Goal: Information Seeking & Learning: Learn about a topic

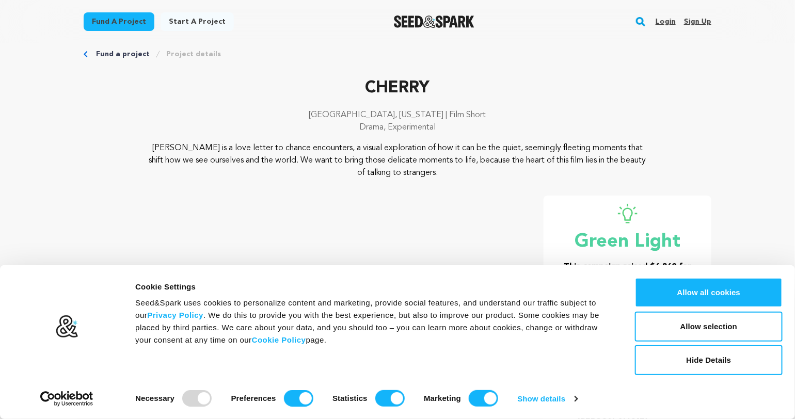
scroll to position [15, 0]
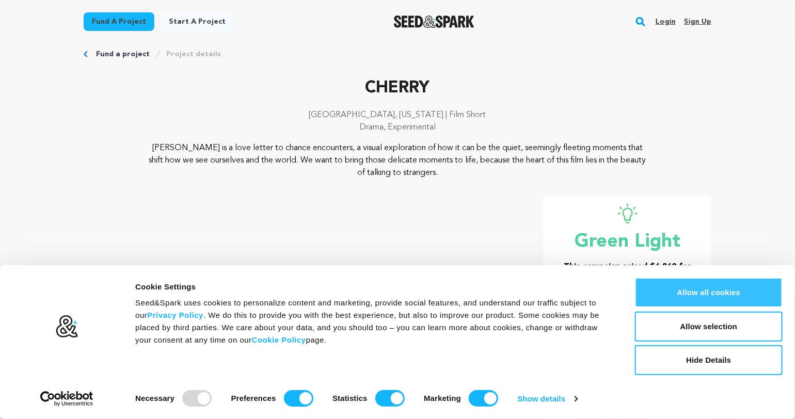
click at [699, 283] on button "Allow all cookies" at bounding box center [709, 293] width 148 height 30
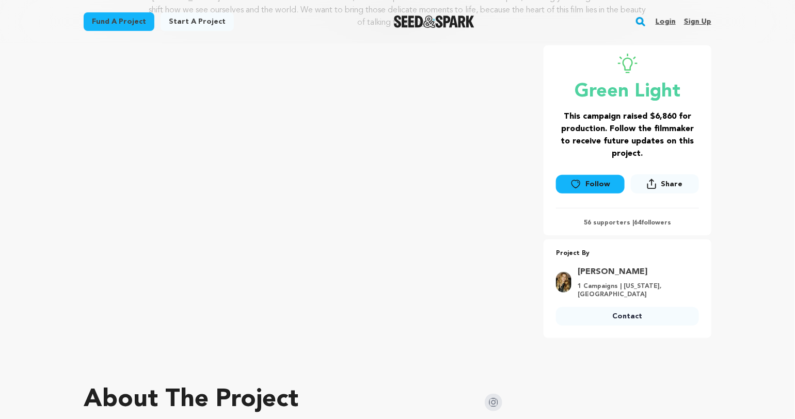
scroll to position [140, 0]
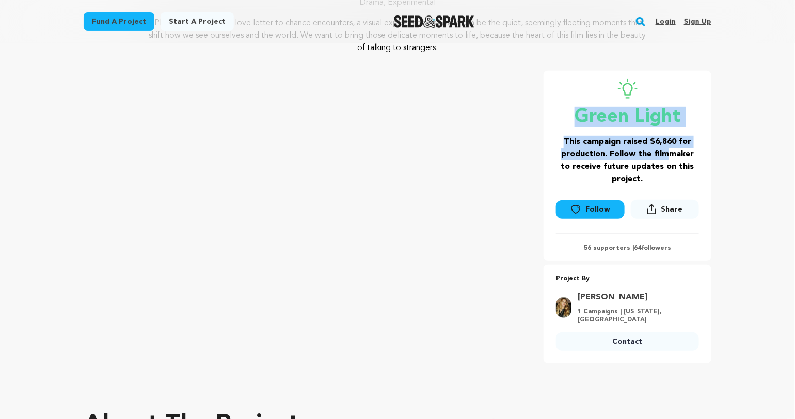
drag, startPoint x: 579, startPoint y: 110, endPoint x: 660, endPoint y: 161, distance: 95.5
click at [660, 161] on div "Green Light This campaign raised $6,860 for production. Follow the filmmaker to…" at bounding box center [627, 132] width 143 height 106
click at [660, 161] on h3 "This campaign raised $6,860 for production. Follow the filmmaker to receive fut…" at bounding box center [627, 161] width 143 height 50
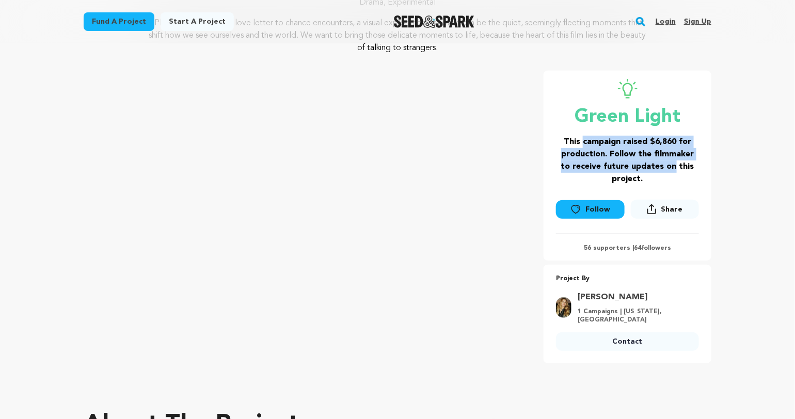
drag, startPoint x: 660, startPoint y: 161, endPoint x: 596, endPoint y: 126, distance: 72.3
click at [596, 126] on div "Green Light This campaign raised $6,860 for production. Follow the filmmaker to…" at bounding box center [627, 132] width 143 height 106
click at [596, 126] on p "Green Light" at bounding box center [627, 117] width 143 height 21
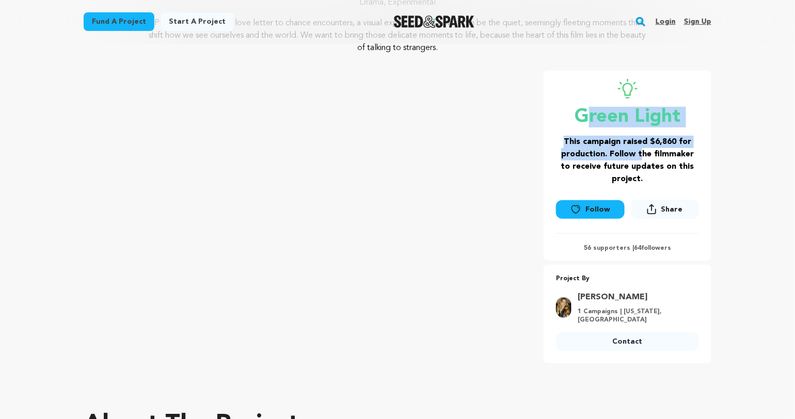
drag, startPoint x: 610, startPoint y: 137, endPoint x: 644, endPoint y: 165, distance: 44.4
click at [644, 165] on div "Green Light This campaign raised $6,860 for production. Follow the filmmaker to…" at bounding box center [627, 132] width 143 height 106
click at [644, 165] on h3 "This campaign raised $6,860 for production. Follow the filmmaker to receive fut…" at bounding box center [627, 161] width 143 height 50
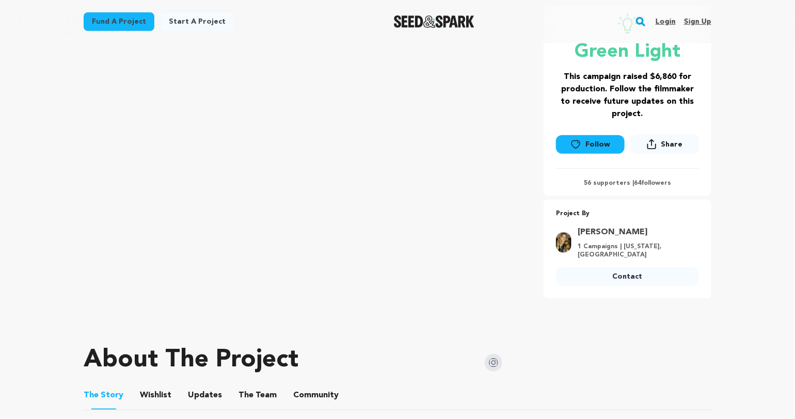
scroll to position [221, 0]
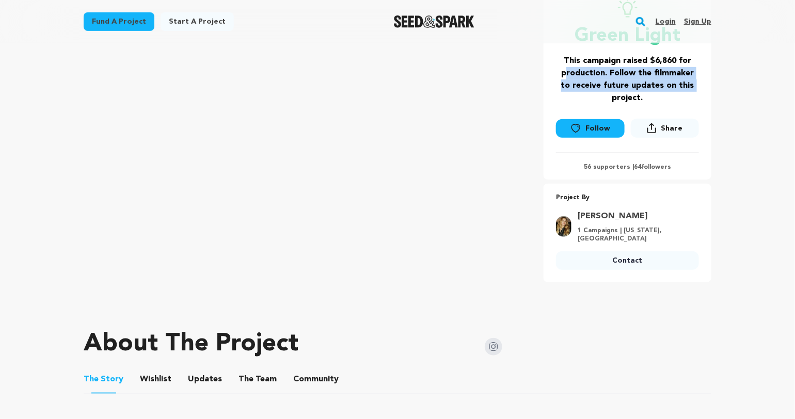
drag, startPoint x: 560, startPoint y: 73, endPoint x: 581, endPoint y: 103, distance: 36.7
click at [581, 103] on h3 "This campaign raised $6,860 for production. Follow the filmmaker to receive fut…" at bounding box center [627, 80] width 143 height 50
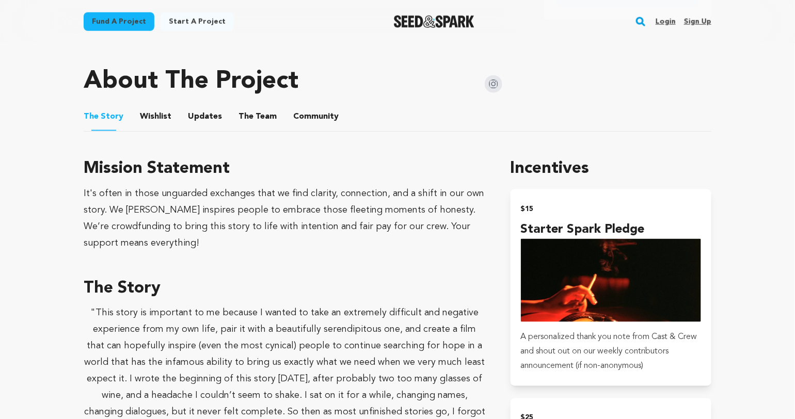
scroll to position [487, 0]
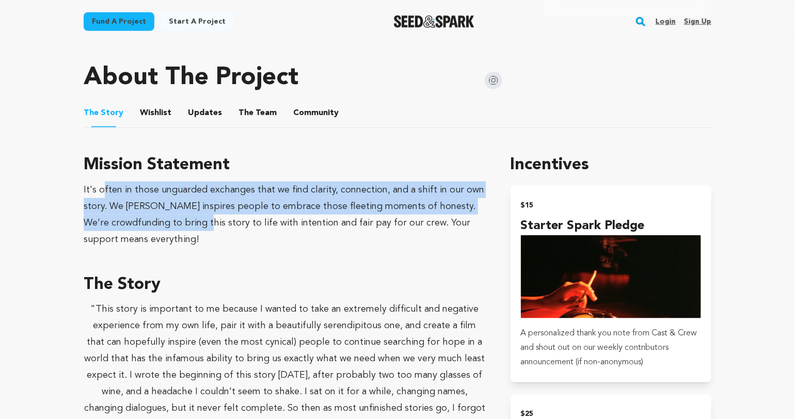
drag, startPoint x: 102, startPoint y: 182, endPoint x: 189, endPoint y: 230, distance: 99.3
click at [188, 230] on div "It's often in those unguarded exchanges that we find clarity, connection, and a…" at bounding box center [285, 215] width 402 height 66
click at [189, 230] on div "It's often in those unguarded exchanges that we find clarity, connection, and a…" at bounding box center [285, 215] width 402 height 66
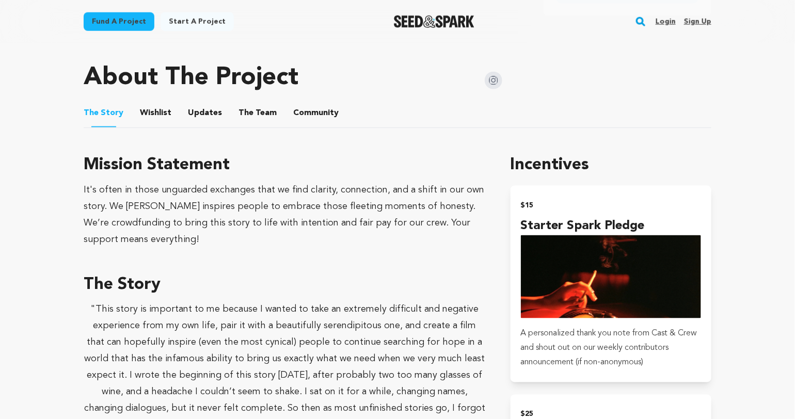
drag, startPoint x: 188, startPoint y: 231, endPoint x: 183, endPoint y: 229, distance: 6.2
click at [188, 232] on div "It's often in those unguarded exchanges that we find clarity, connection, and a…" at bounding box center [285, 215] width 402 height 66
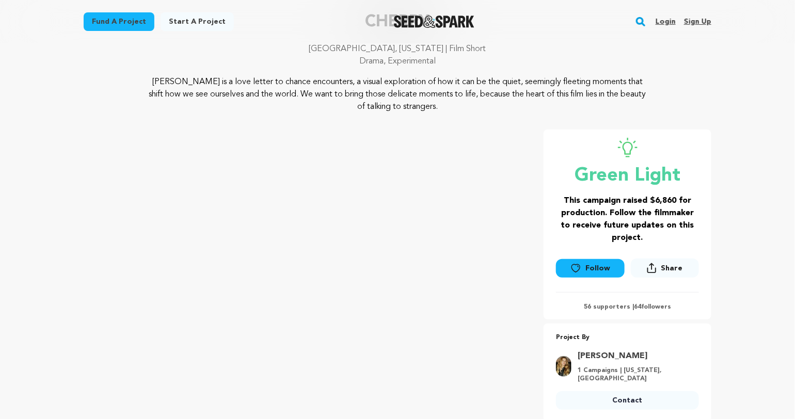
scroll to position [0, 0]
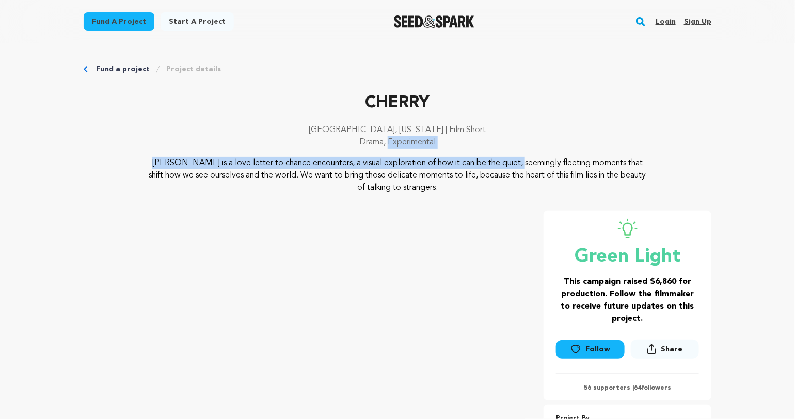
click at [433, 158] on div "CHERRY [GEOGRAPHIC_DATA], [US_STATE] | Film Short Drama, Experimental [PERSON_N…" at bounding box center [398, 142] width 628 height 103
click at [433, 158] on p "[PERSON_NAME] is a love letter to chance encounters, a visual exploration of ho…" at bounding box center [398, 175] width 502 height 37
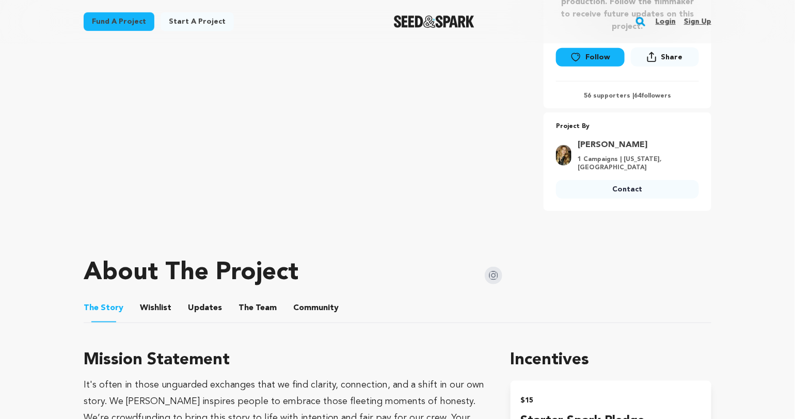
scroll to position [447, 0]
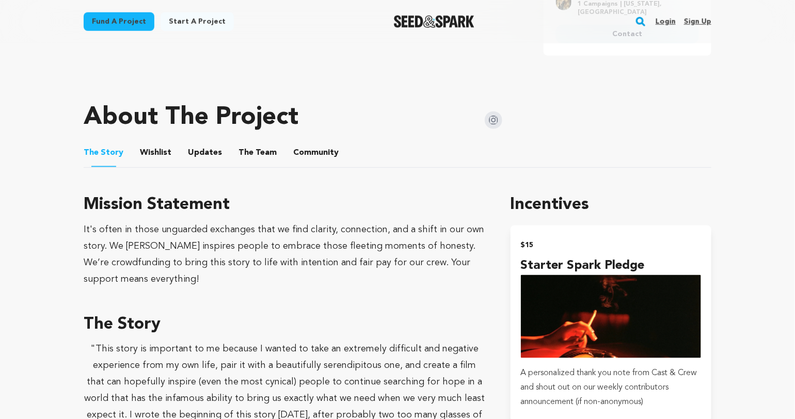
drag, startPoint x: 159, startPoint y: 224, endPoint x: 296, endPoint y: 296, distance: 154.5
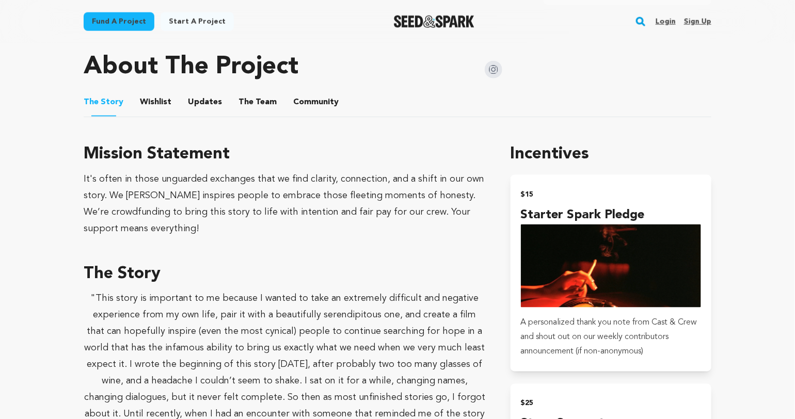
scroll to position [669, 0]
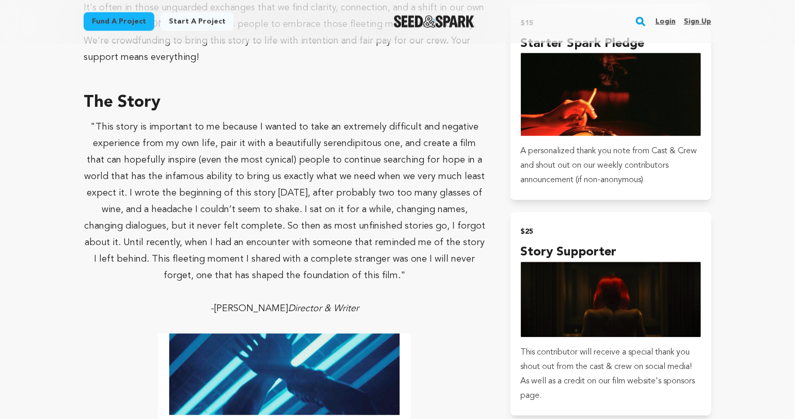
drag, startPoint x: 259, startPoint y: 207, endPoint x: 347, endPoint y: 251, distance: 99.3
click at [324, 242] on p ""This story is important to me because I wanted to take an extremely difficult …" at bounding box center [285, 201] width 402 height 165
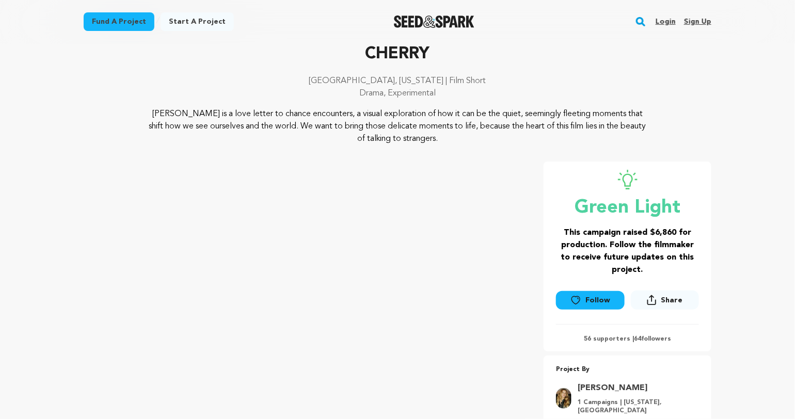
scroll to position [50, 0]
drag, startPoint x: 341, startPoint y: 106, endPoint x: 474, endPoint y: 141, distance: 138.3
click at [474, 141] on div "CHERRY [GEOGRAPHIC_DATA], [US_STATE] | Film Short Drama, Experimental [PERSON_N…" at bounding box center [398, 92] width 628 height 103
click at [474, 140] on p "[PERSON_NAME] is a love letter to chance encounters, a visual exploration of ho…" at bounding box center [398, 125] width 502 height 37
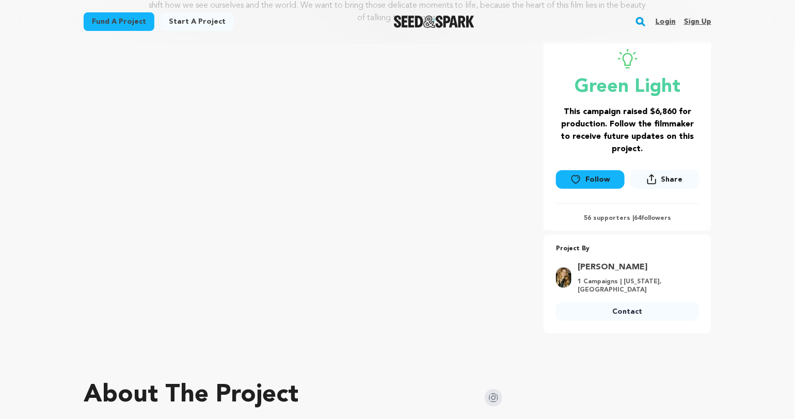
scroll to position [180, 0]
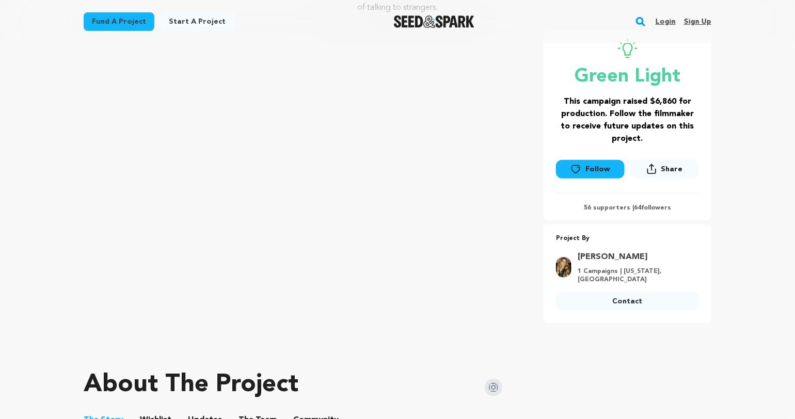
click at [618, 108] on h3 "This campaign raised $6,860 for production. Follow the filmmaker to receive fut…" at bounding box center [627, 120] width 143 height 50
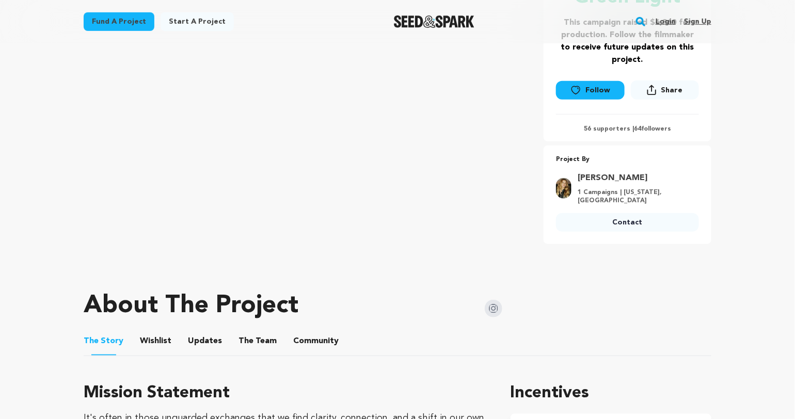
scroll to position [0, 0]
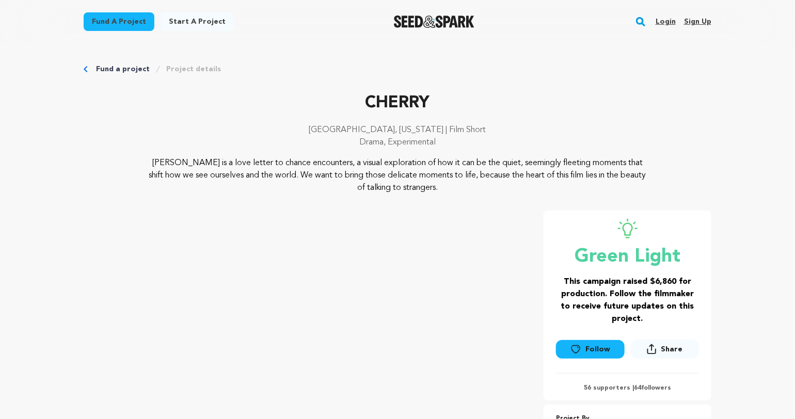
drag, startPoint x: 315, startPoint y: 166, endPoint x: 436, endPoint y: 184, distance: 122.2
click at [436, 184] on div "CHERRY [GEOGRAPHIC_DATA], [US_STATE] | Film Short Drama, Experimental [PERSON_N…" at bounding box center [398, 142] width 628 height 103
click at [436, 184] on p "[PERSON_NAME] is a love letter to chance encounters, a visual exploration of ho…" at bounding box center [398, 175] width 502 height 37
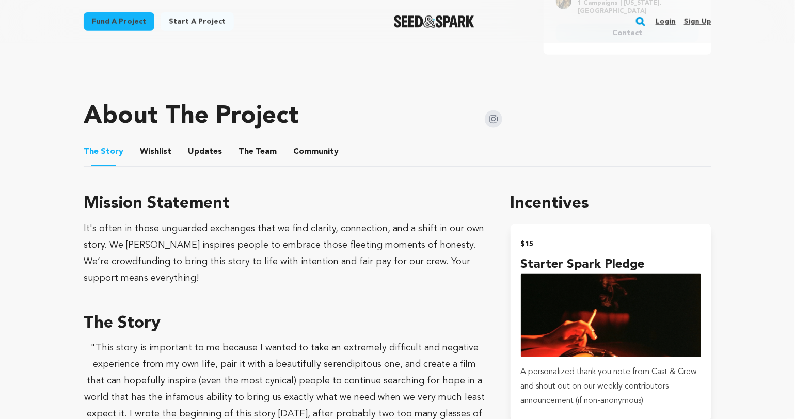
scroll to position [458, 0]
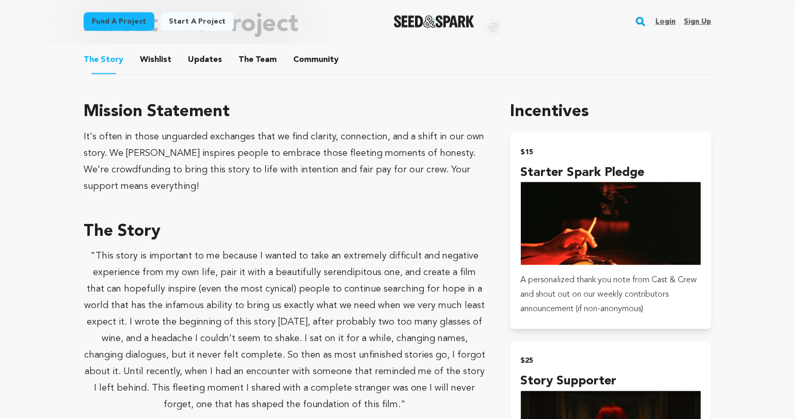
scroll to position [761, 0]
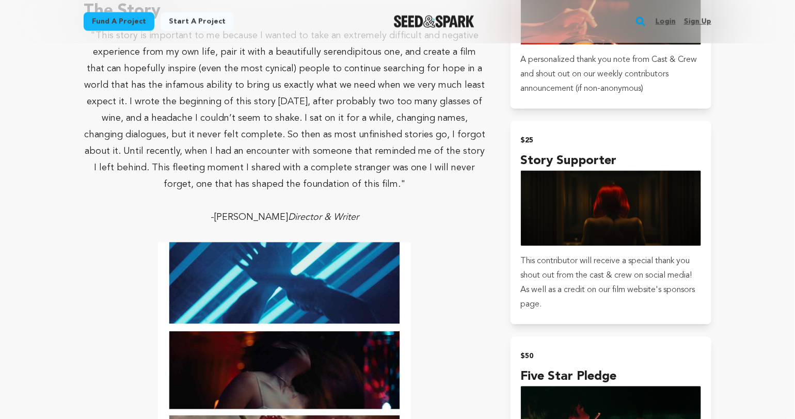
click at [347, 165] on span ""This story is important to me because I wanted to take an extremely difficult …" at bounding box center [284, 110] width 401 height 158
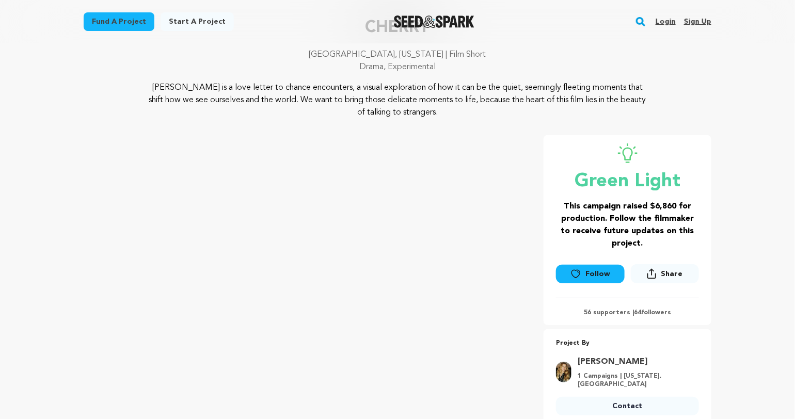
scroll to position [0, 0]
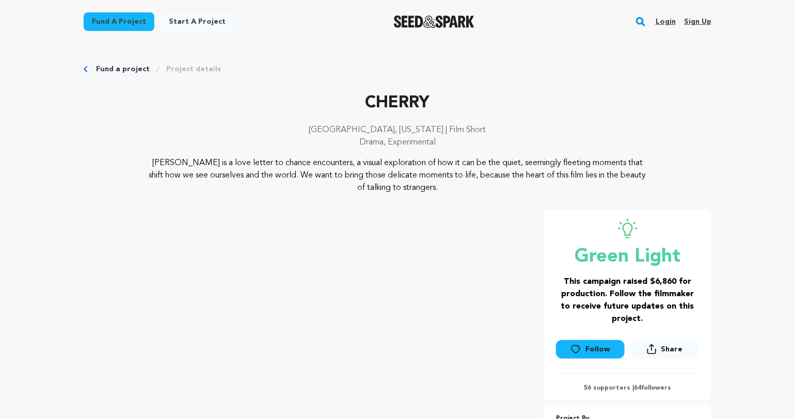
click at [603, 271] on div "Green Light This campaign raised $6,860 for production. Follow the filmmaker to…" at bounding box center [627, 272] width 143 height 106
drag, startPoint x: 615, startPoint y: 277, endPoint x: 694, endPoint y: 297, distance: 81.0
click at [694, 298] on div "Green Light This campaign raised $6,860 for production. Follow the filmmaker to…" at bounding box center [627, 272] width 143 height 106
click at [693, 296] on h3 "This campaign raised $6,860 for production. Follow the filmmaker to receive fut…" at bounding box center [627, 301] width 143 height 50
drag, startPoint x: 576, startPoint y: 276, endPoint x: 688, endPoint y: 295, distance: 113.1
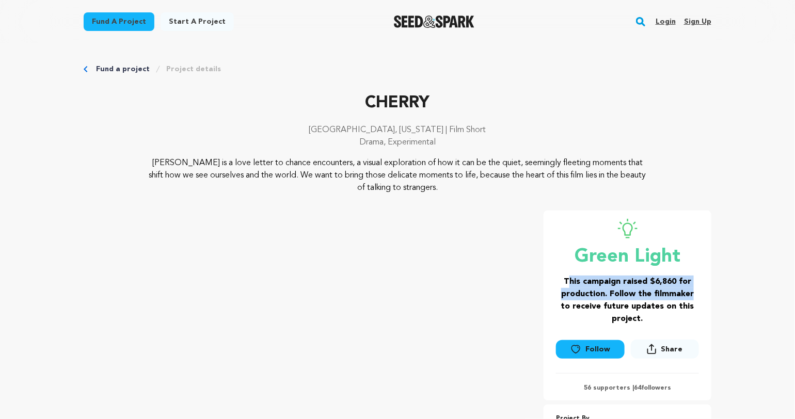
click at [688, 295] on h3 "This campaign raised $6,860 for production. Follow the filmmaker to receive fut…" at bounding box center [627, 301] width 143 height 50
click at [639, 299] on h3 "This campaign raised $6,860 for production. Follow the filmmaker to receive fut…" at bounding box center [627, 301] width 143 height 50
click at [602, 280] on h3 "This campaign raised $6,860 for production. Follow the filmmaker to receive fut…" at bounding box center [627, 301] width 143 height 50
drag, startPoint x: 602, startPoint y: 280, endPoint x: 665, endPoint y: 299, distance: 66.4
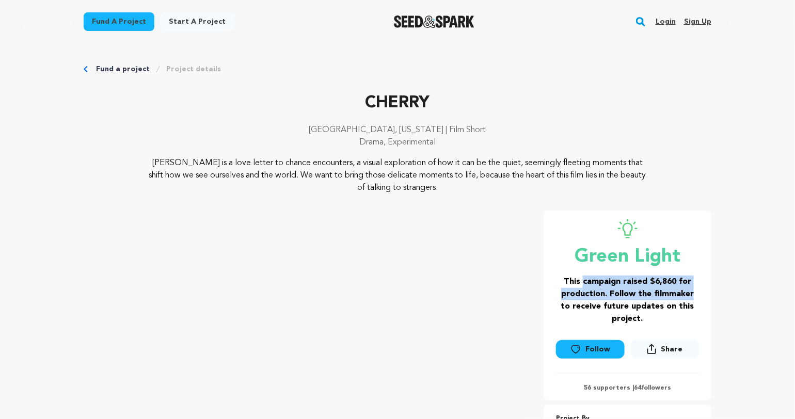
click at [665, 299] on h3 "This campaign raised $6,860 for production. Follow the filmmaker to receive fut…" at bounding box center [627, 301] width 143 height 50
